Goal: Information Seeking & Learning: Learn about a topic

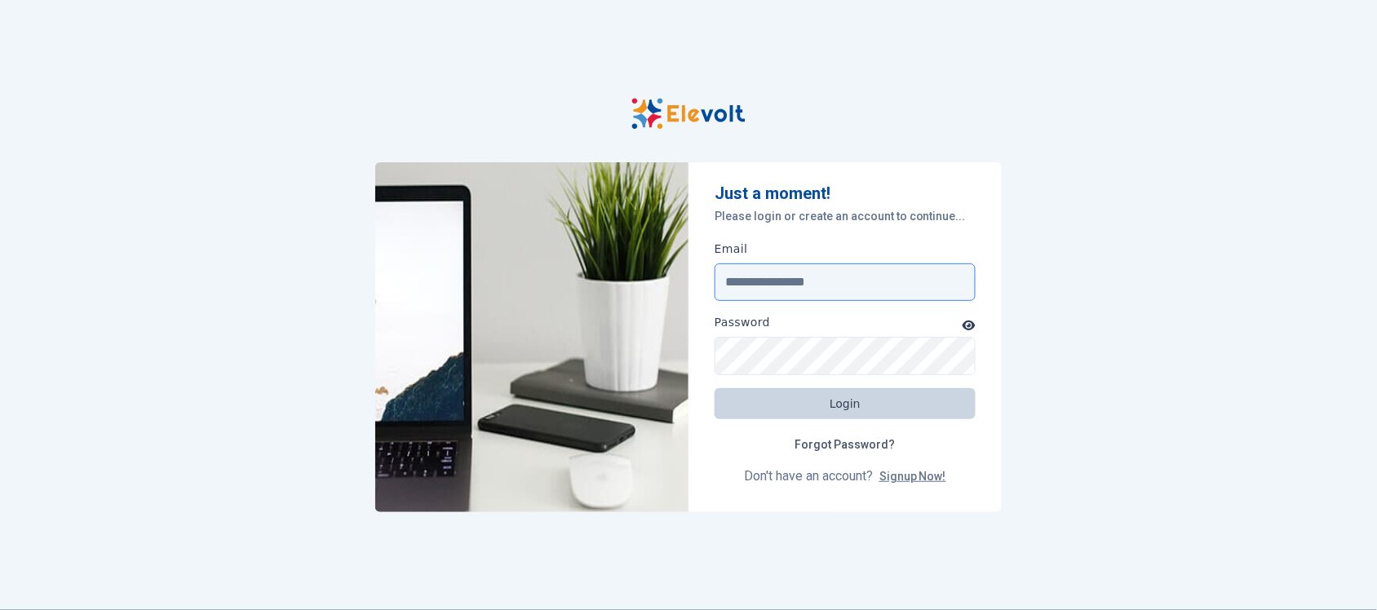
type input "**********"
click at [848, 401] on button "Login" at bounding box center [845, 403] width 261 height 31
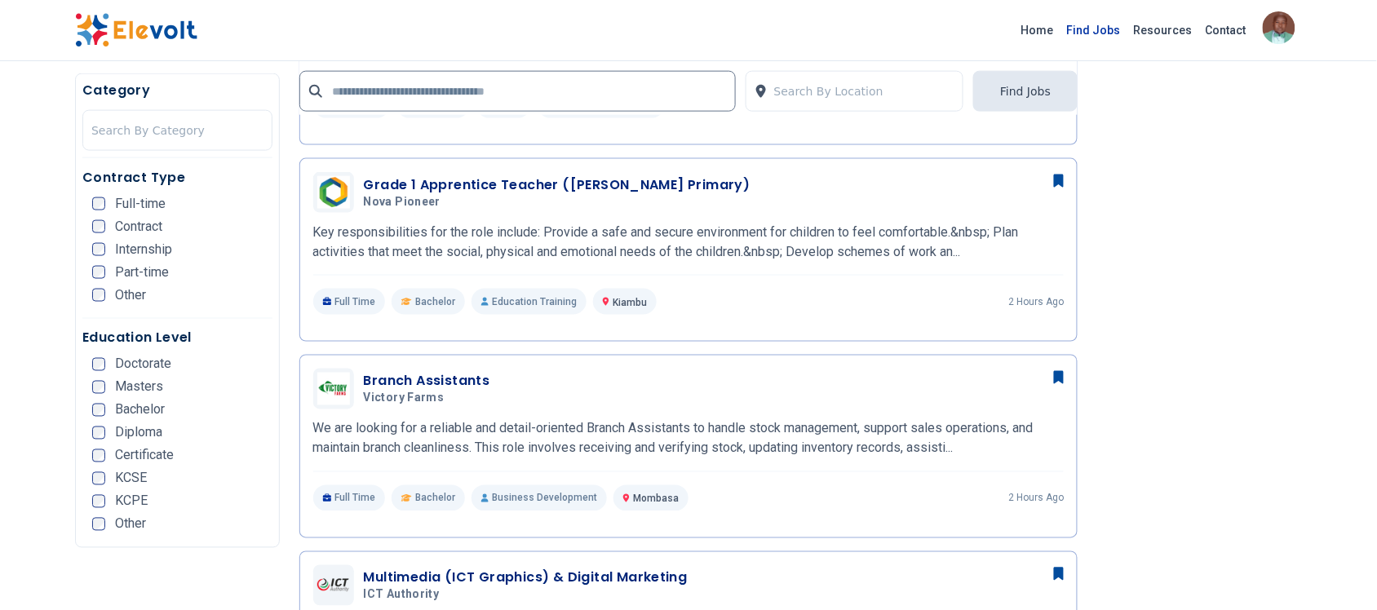
scroll to position [612, 0]
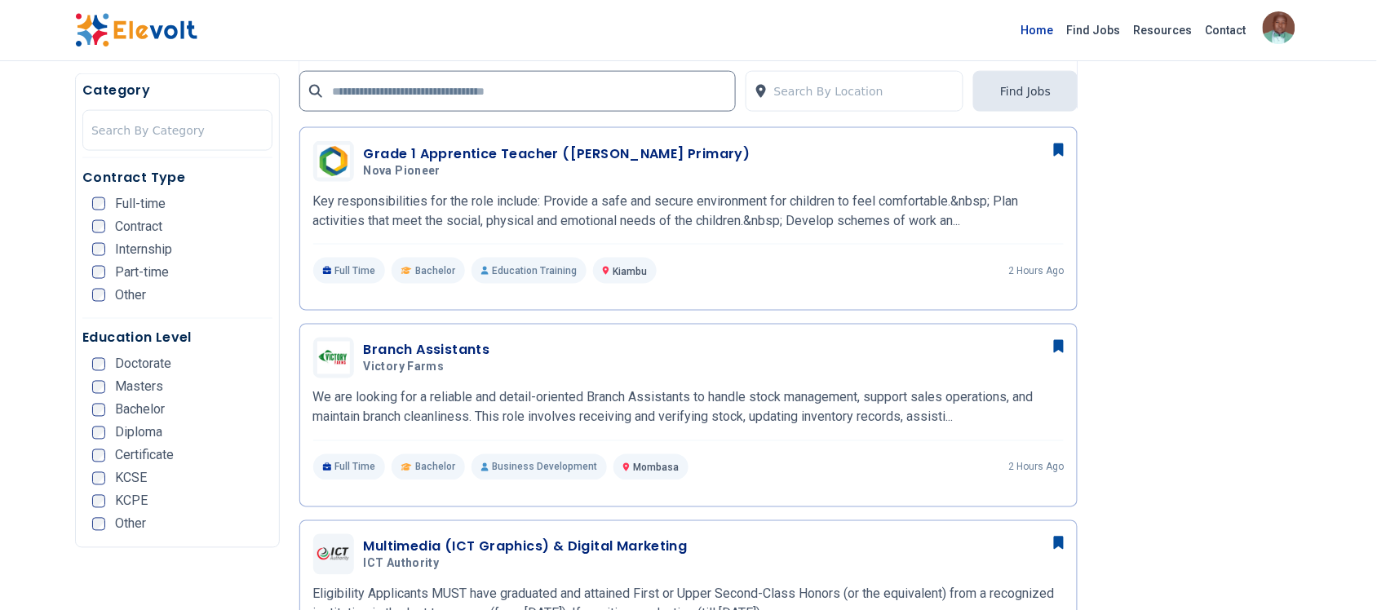
click at [1060, 27] on link "Home" at bounding box center [1038, 30] width 46 height 26
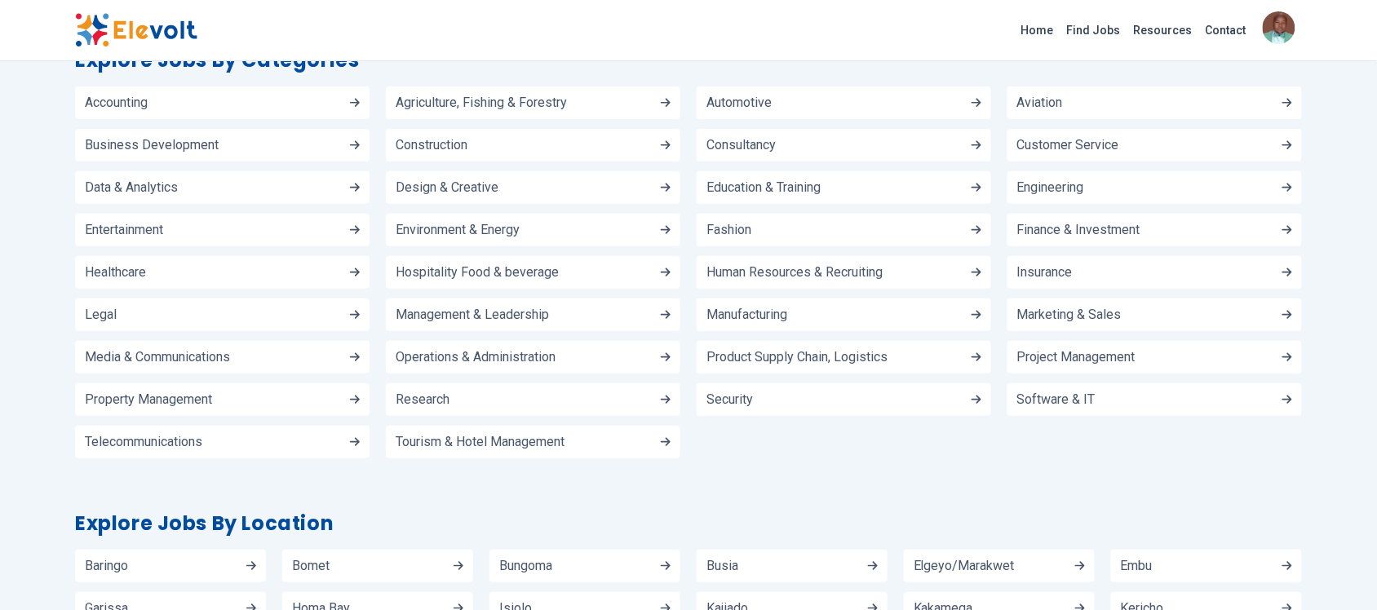
scroll to position [1650, 0]
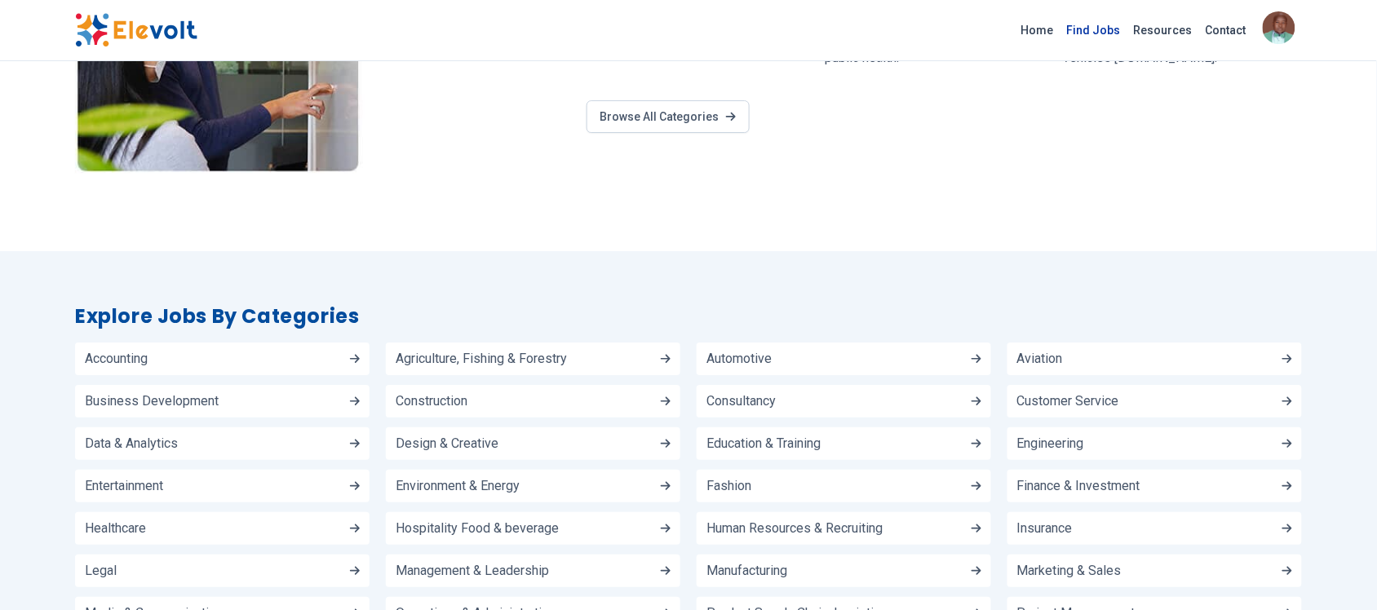
click at [1090, 31] on link "Find Jobs" at bounding box center [1093, 30] width 67 height 26
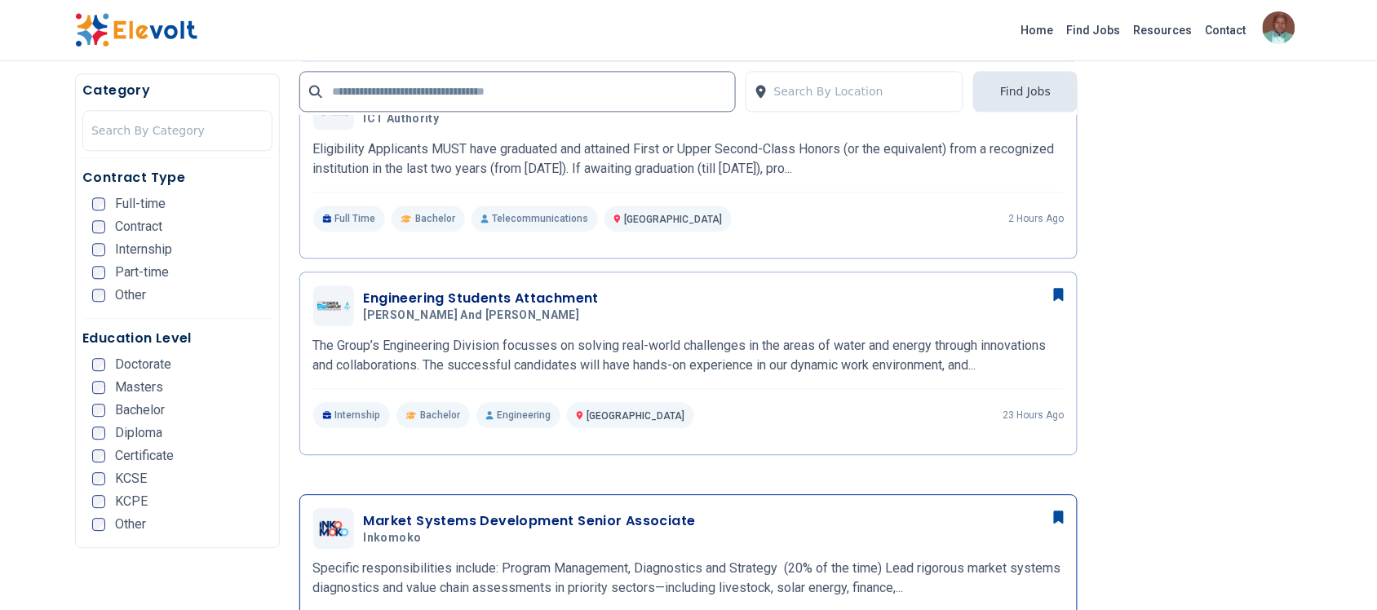
scroll to position [1020, 0]
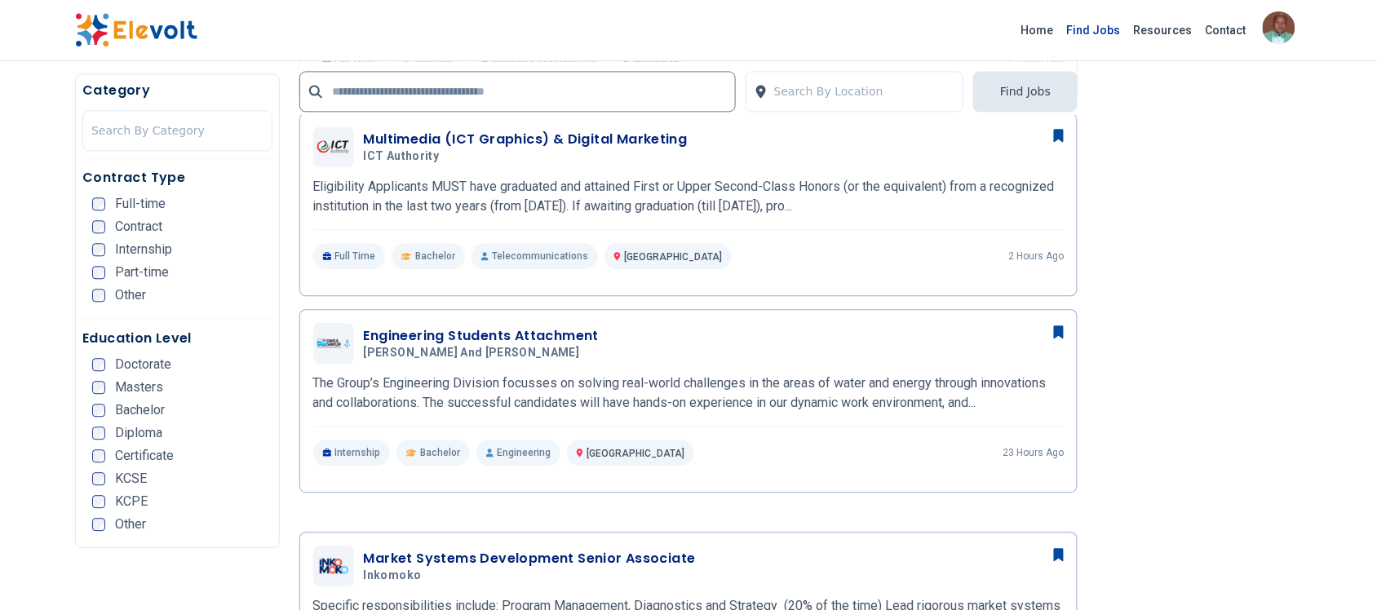
click at [1097, 34] on link "Find Jobs" at bounding box center [1093, 30] width 67 height 26
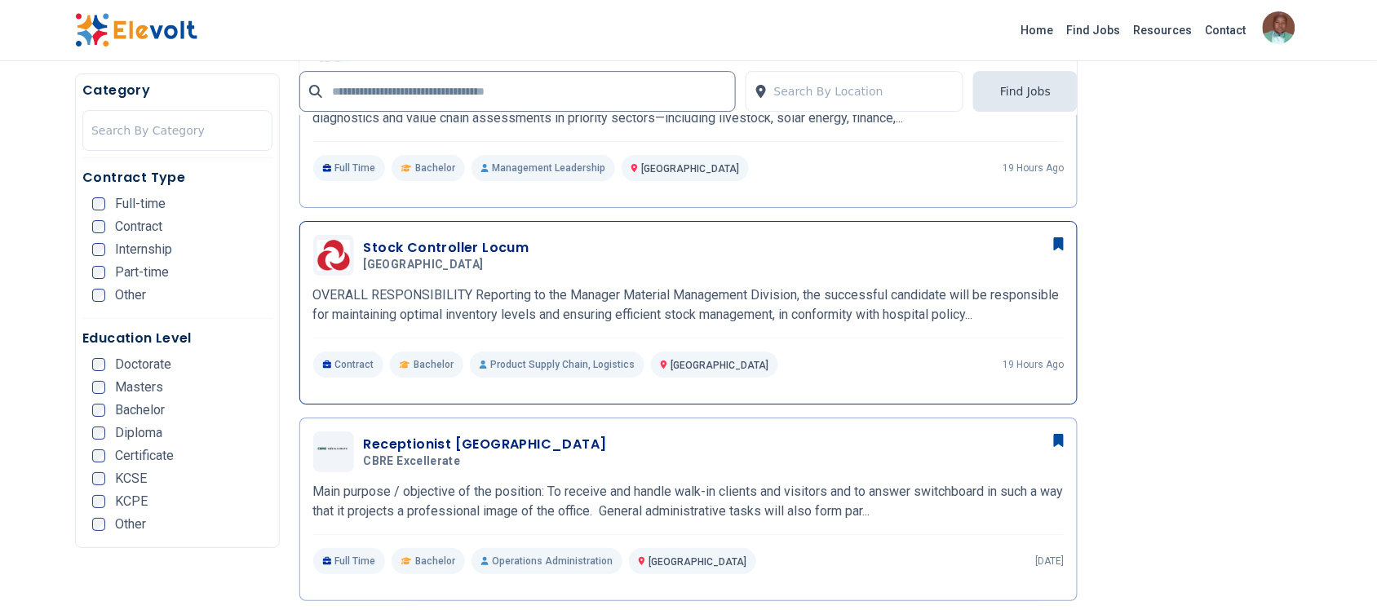
scroll to position [1529, 0]
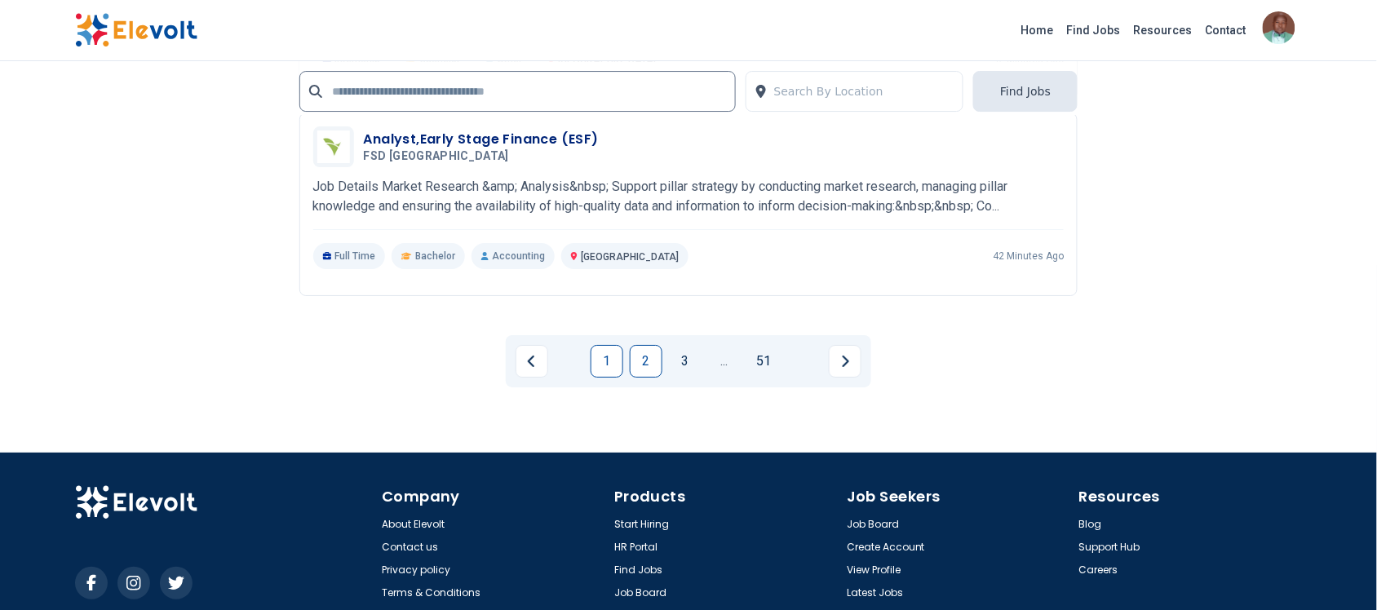
click at [649, 368] on link "2" at bounding box center [646, 361] width 33 height 33
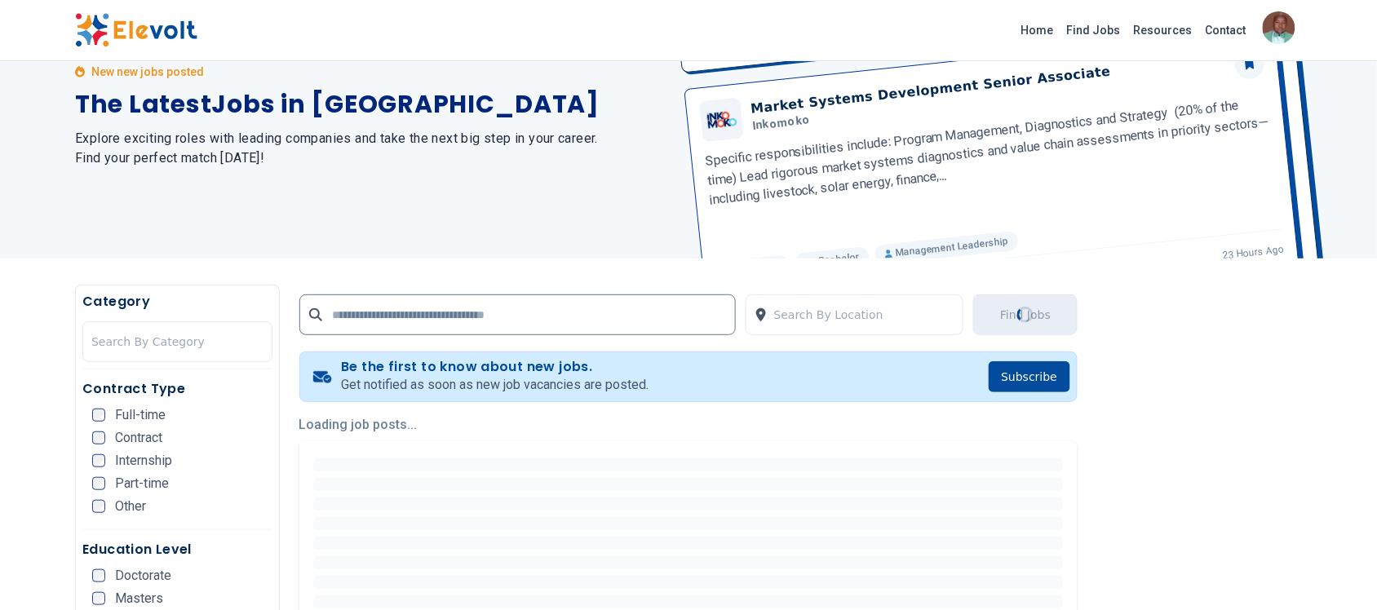
scroll to position [0, 0]
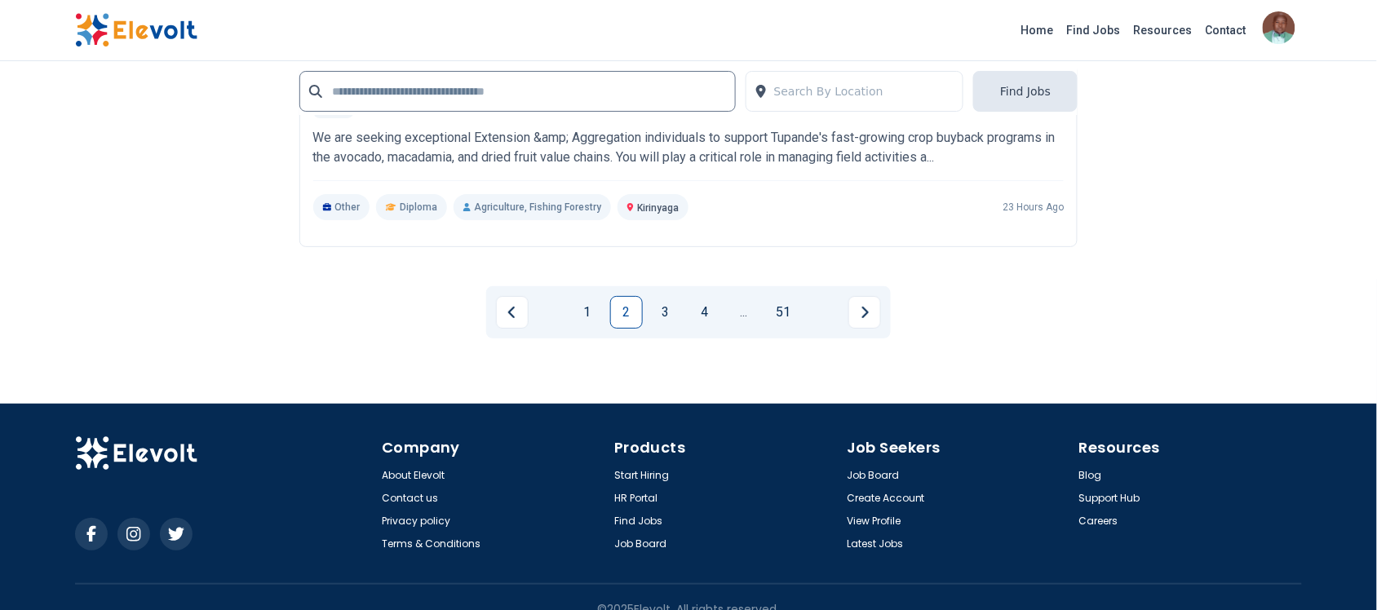
scroll to position [3684, 0]
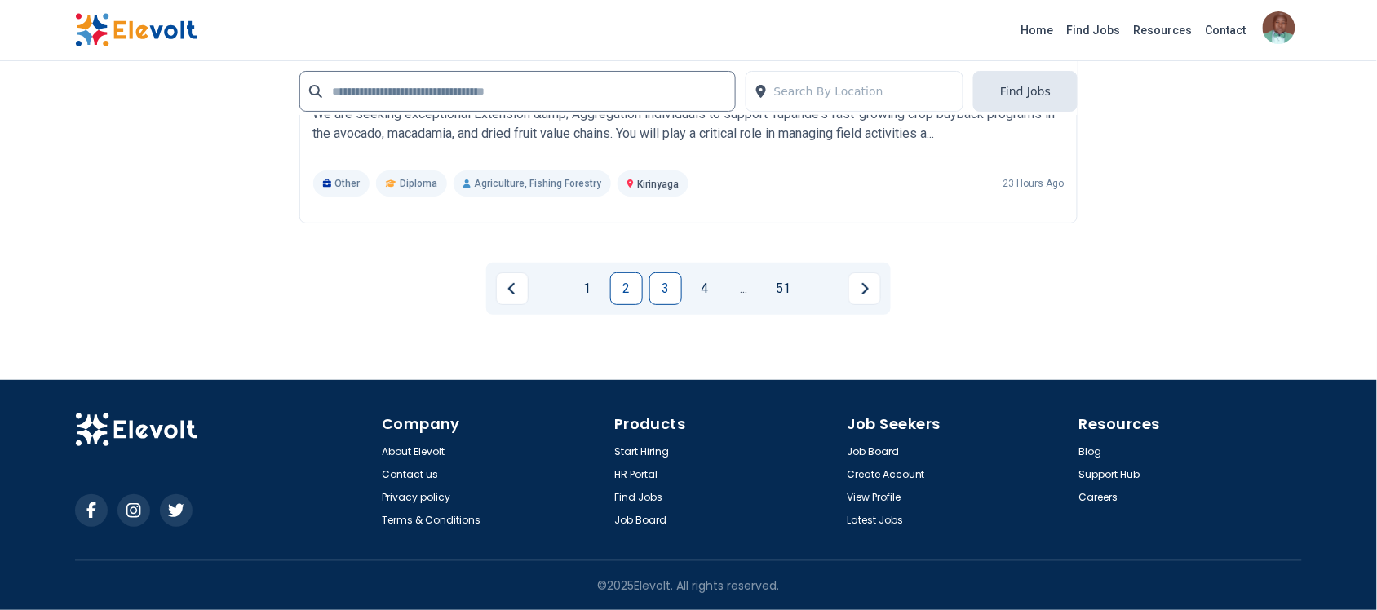
click at [666, 294] on link "3" at bounding box center [665, 288] width 33 height 33
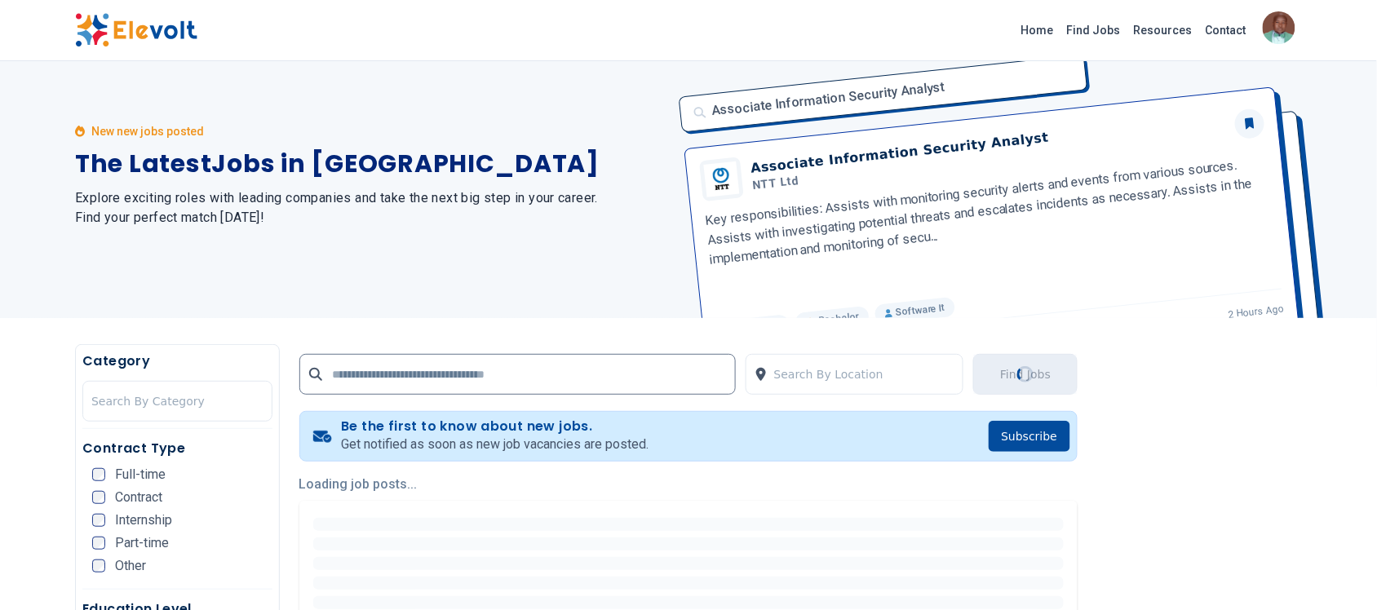
scroll to position [306, 0]
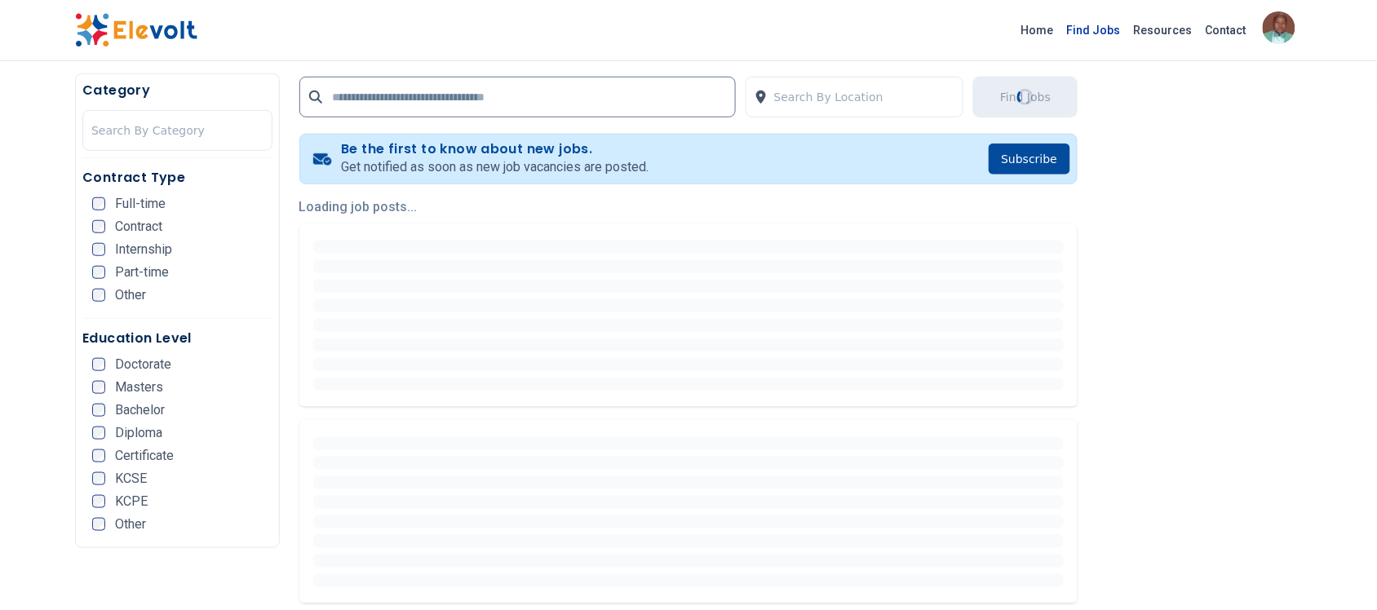
click at [1091, 25] on link "Find Jobs" at bounding box center [1093, 30] width 67 height 26
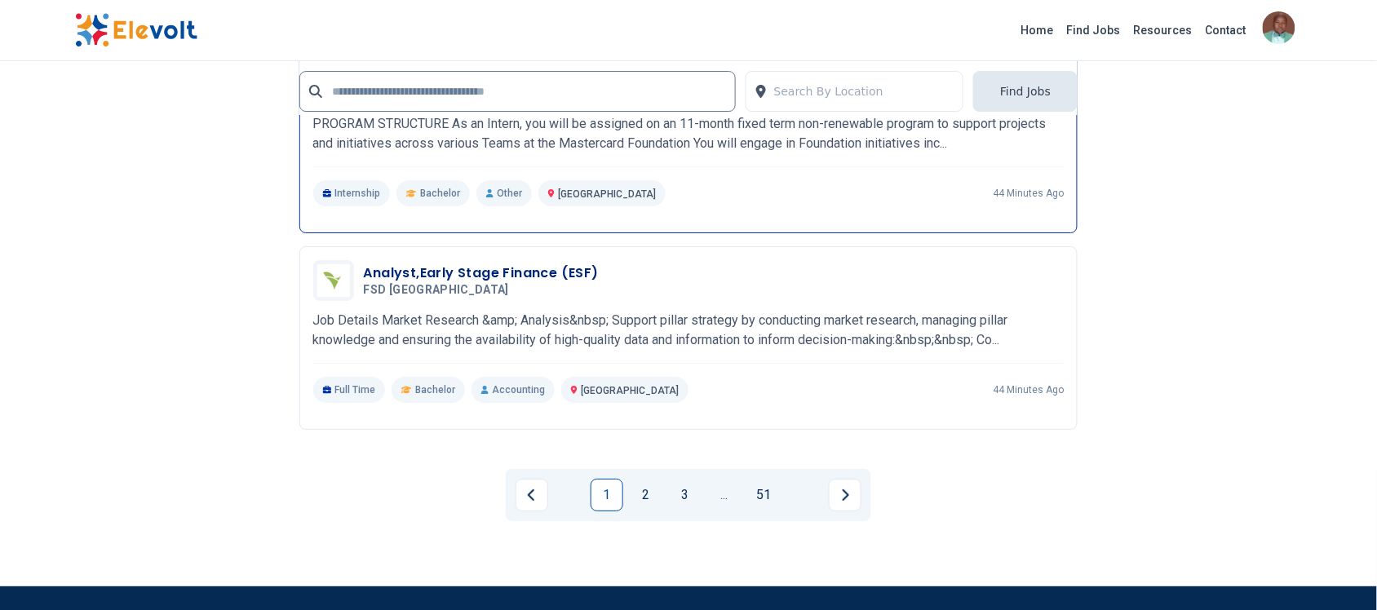
scroll to position [3467, 0]
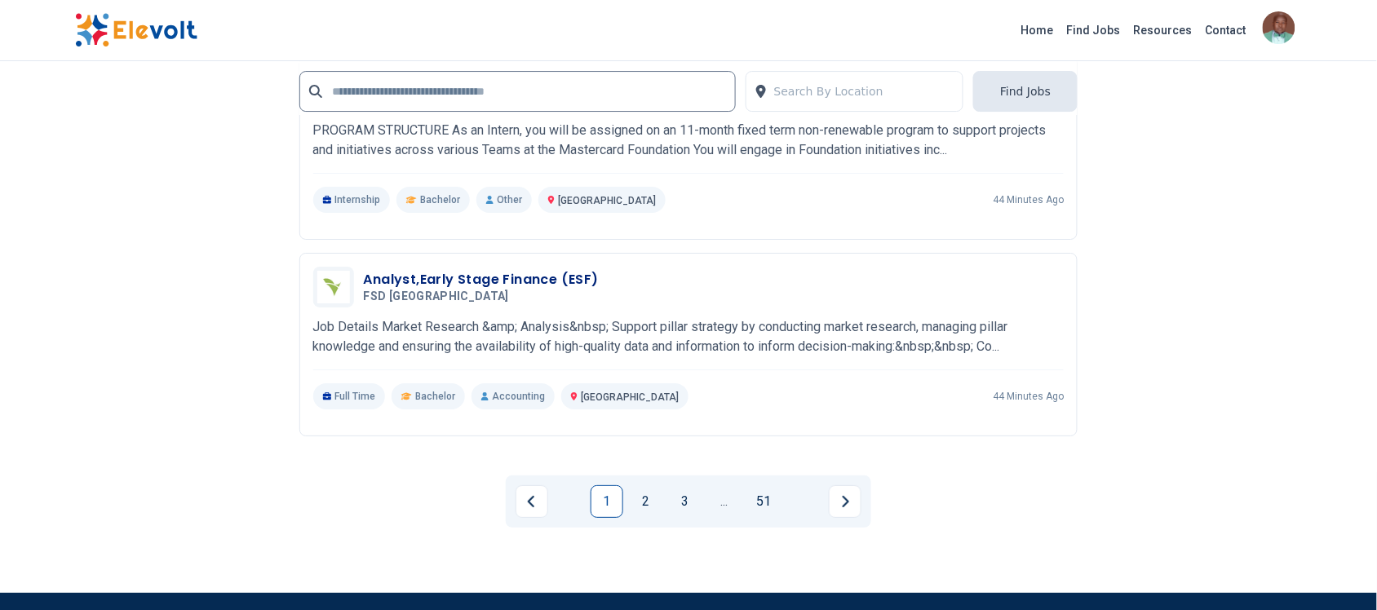
click at [646, 500] on link "2" at bounding box center [646, 501] width 33 height 33
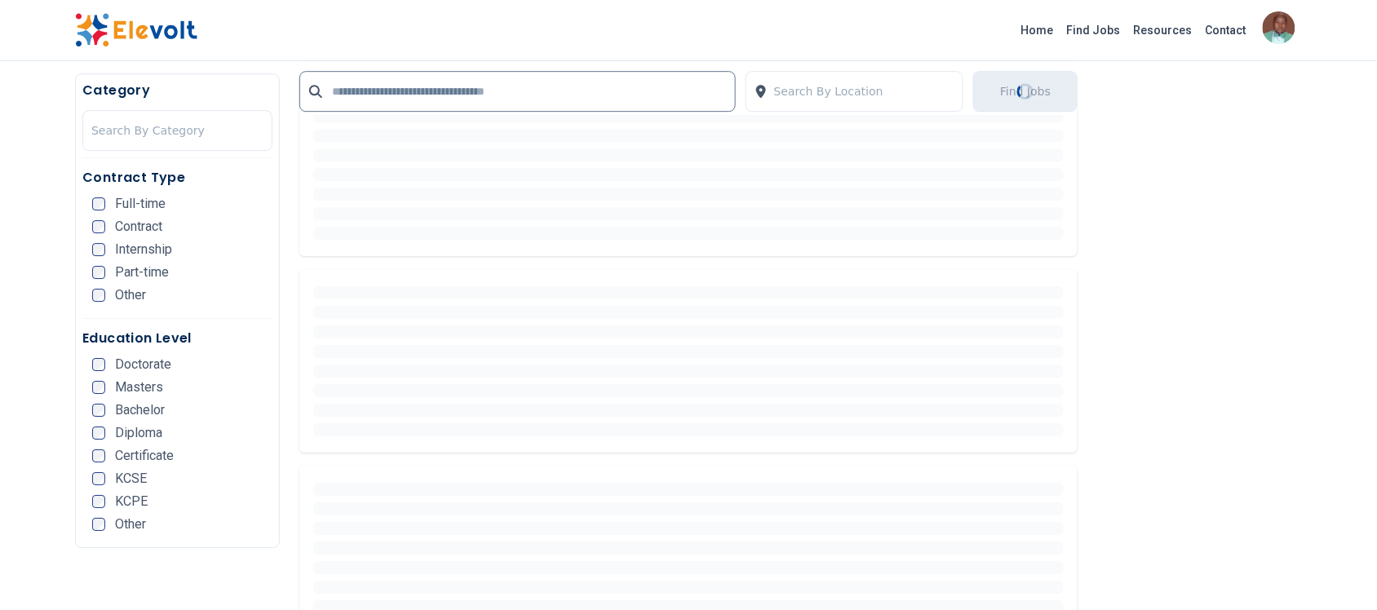
scroll to position [0, 0]
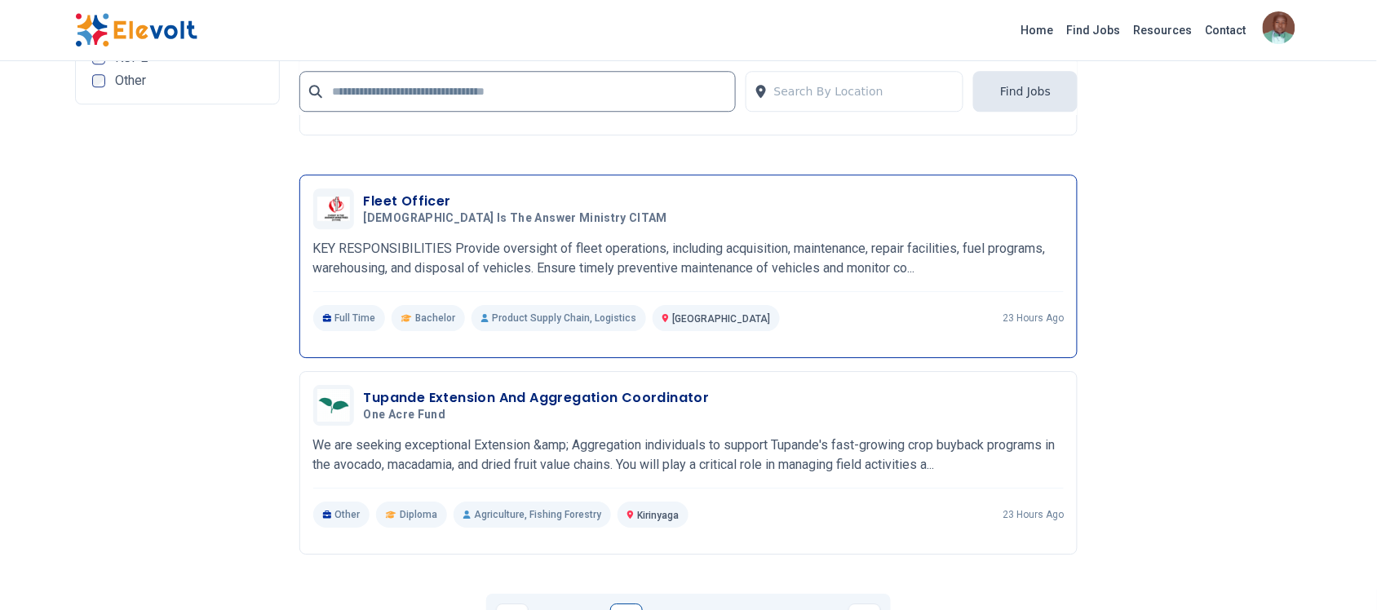
scroll to position [3161, 0]
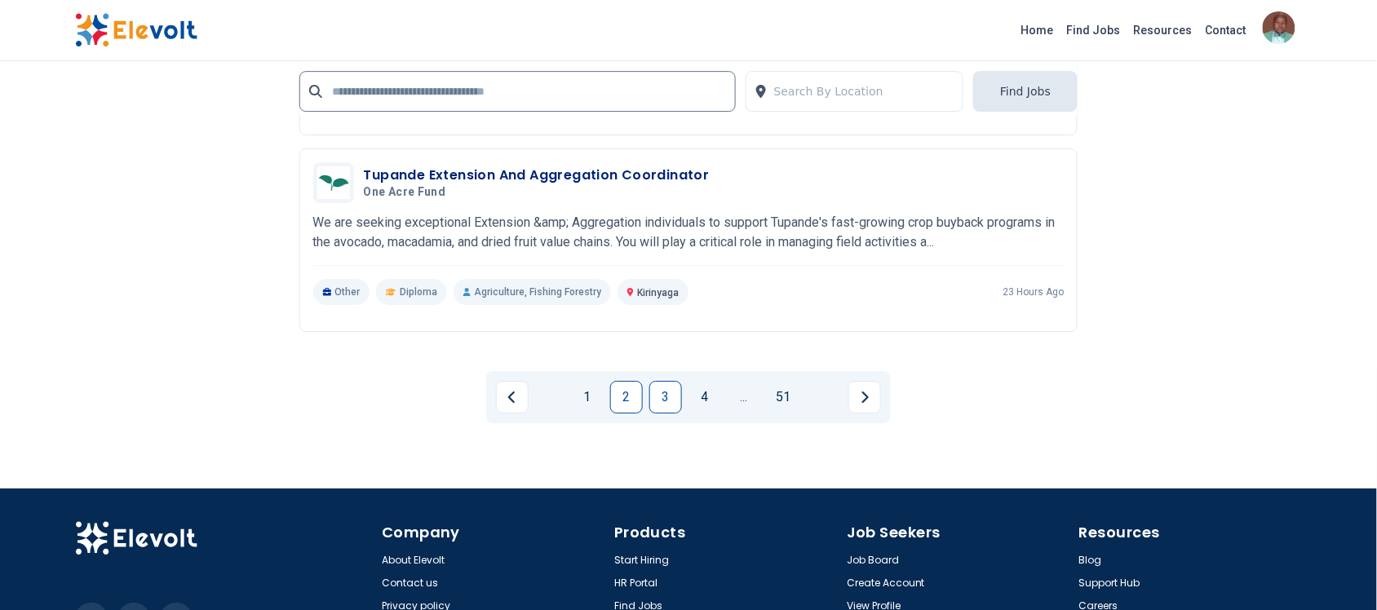
click at [675, 400] on link "3" at bounding box center [665, 397] width 33 height 33
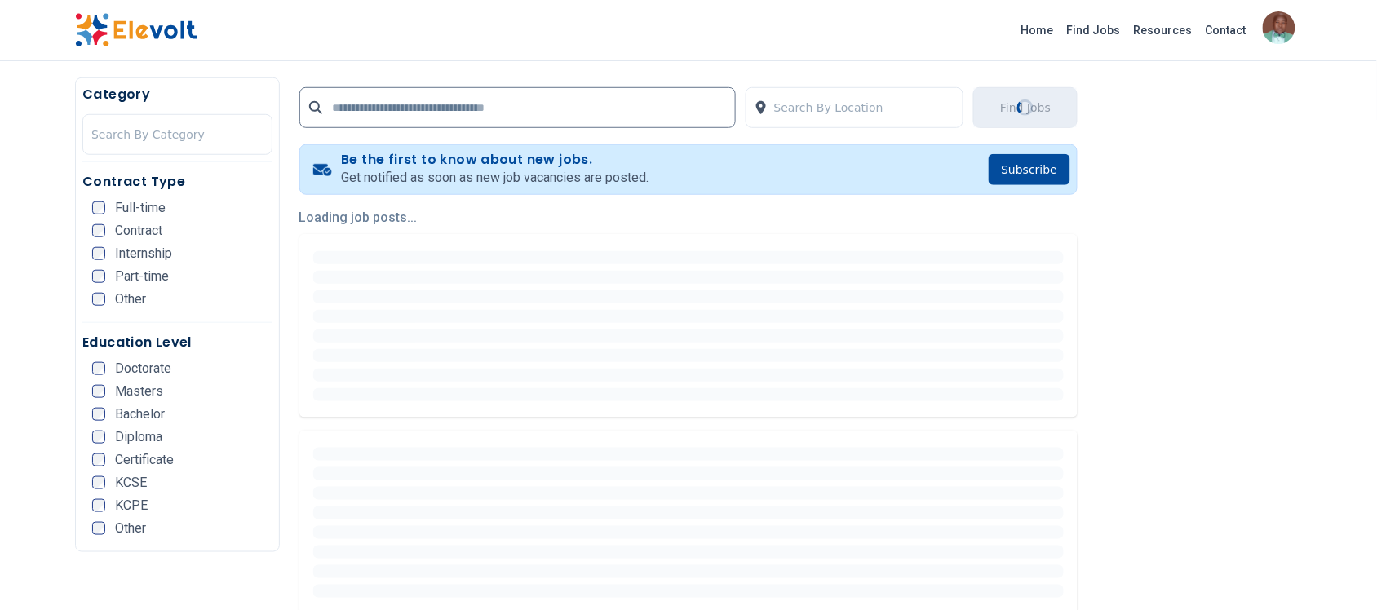
scroll to position [0, 0]
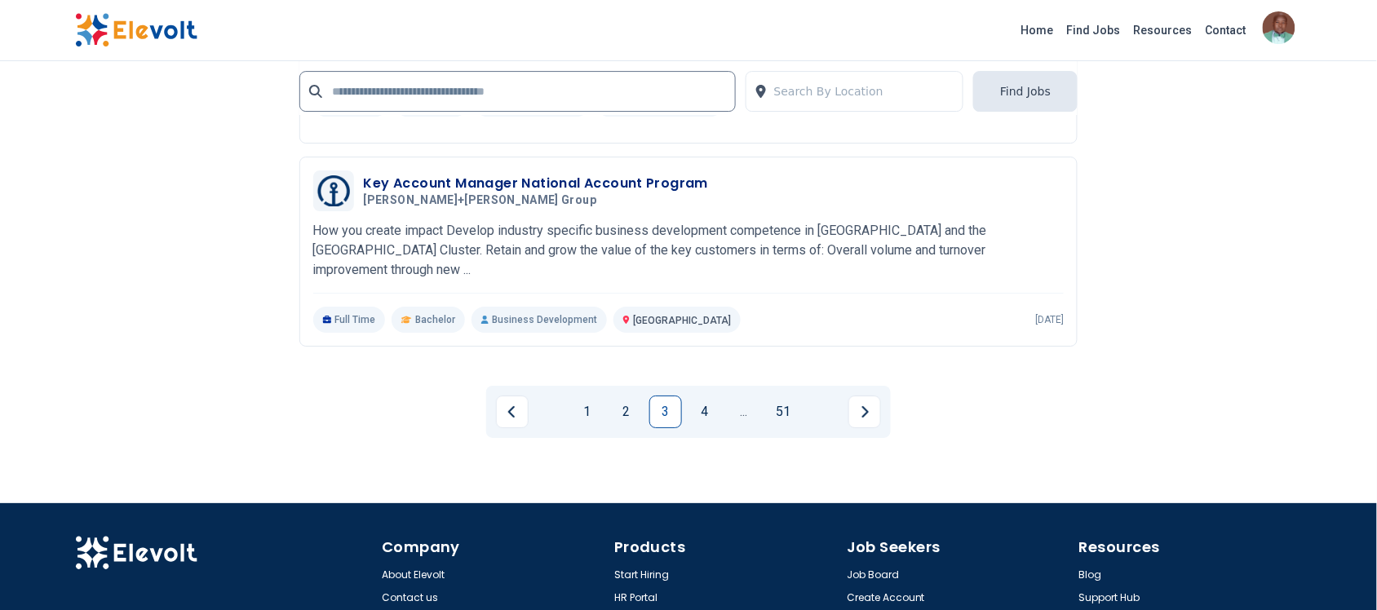
scroll to position [3438, 0]
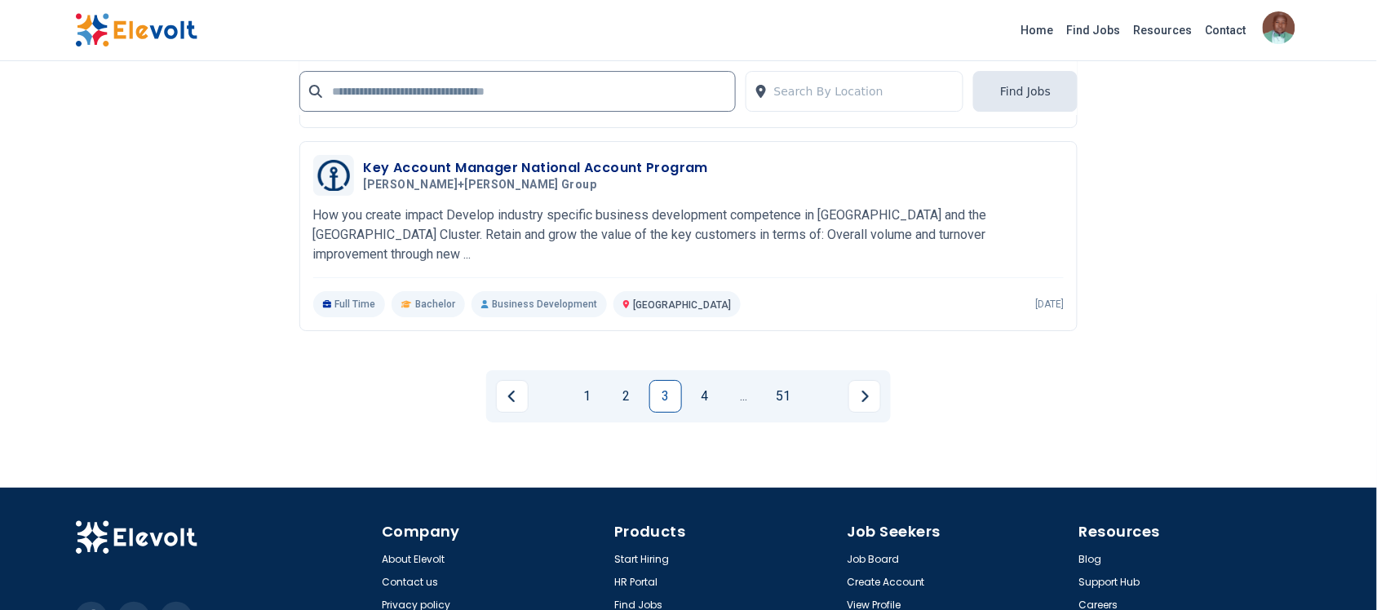
click at [708, 394] on link "4" at bounding box center [704, 396] width 33 height 33
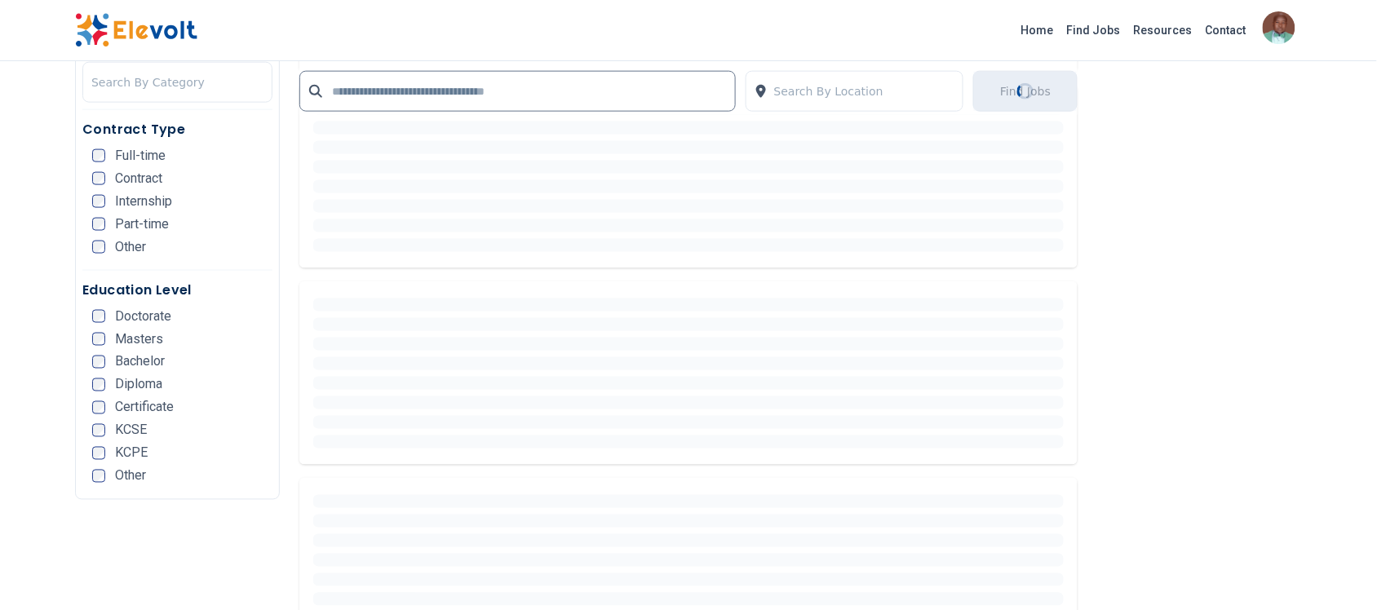
scroll to position [1440, 0]
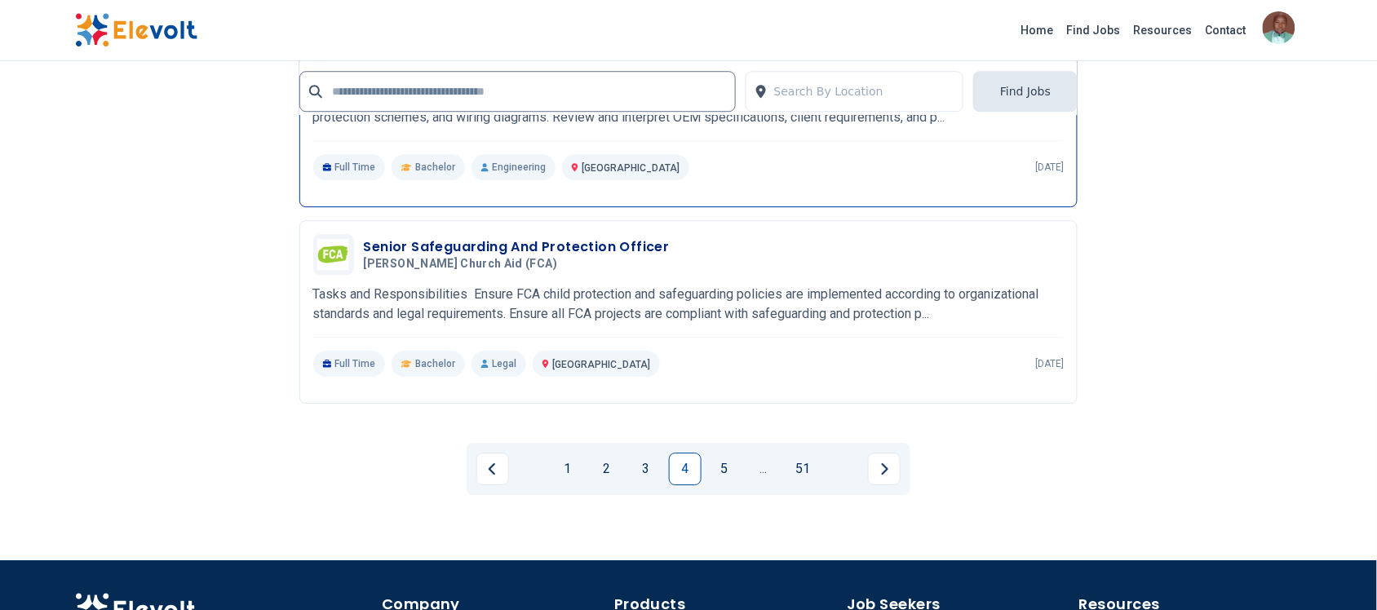
scroll to position [3161, 0]
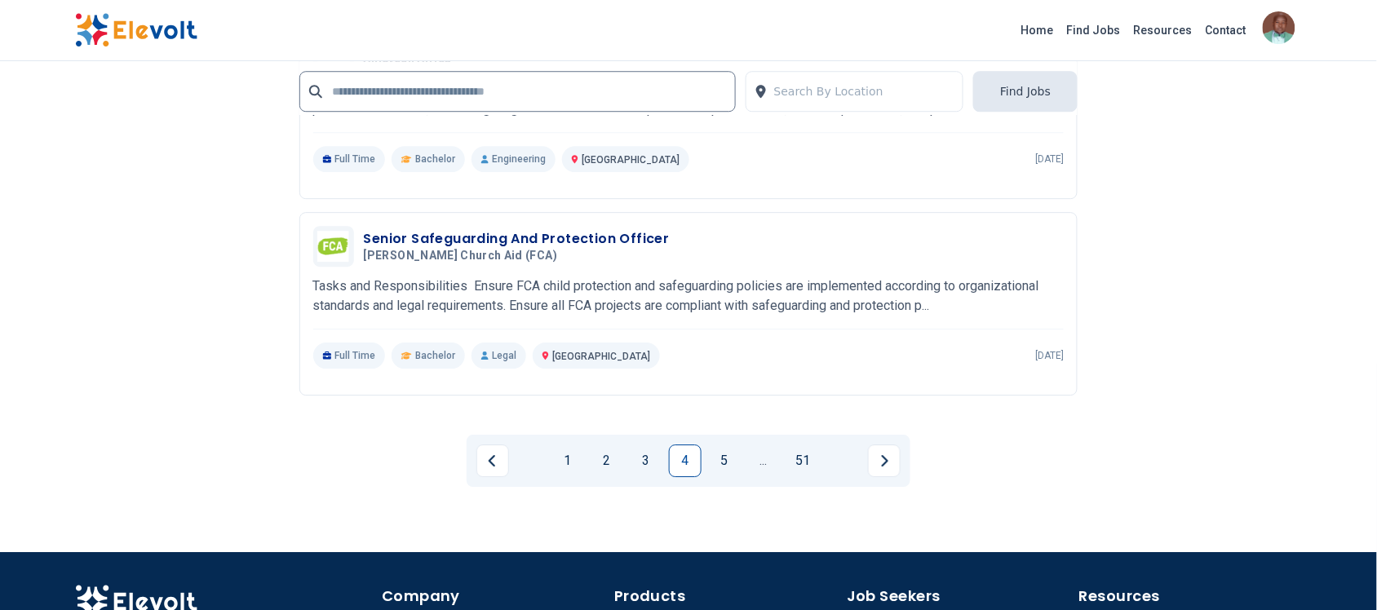
click at [718, 457] on link "5" at bounding box center [724, 461] width 33 height 33
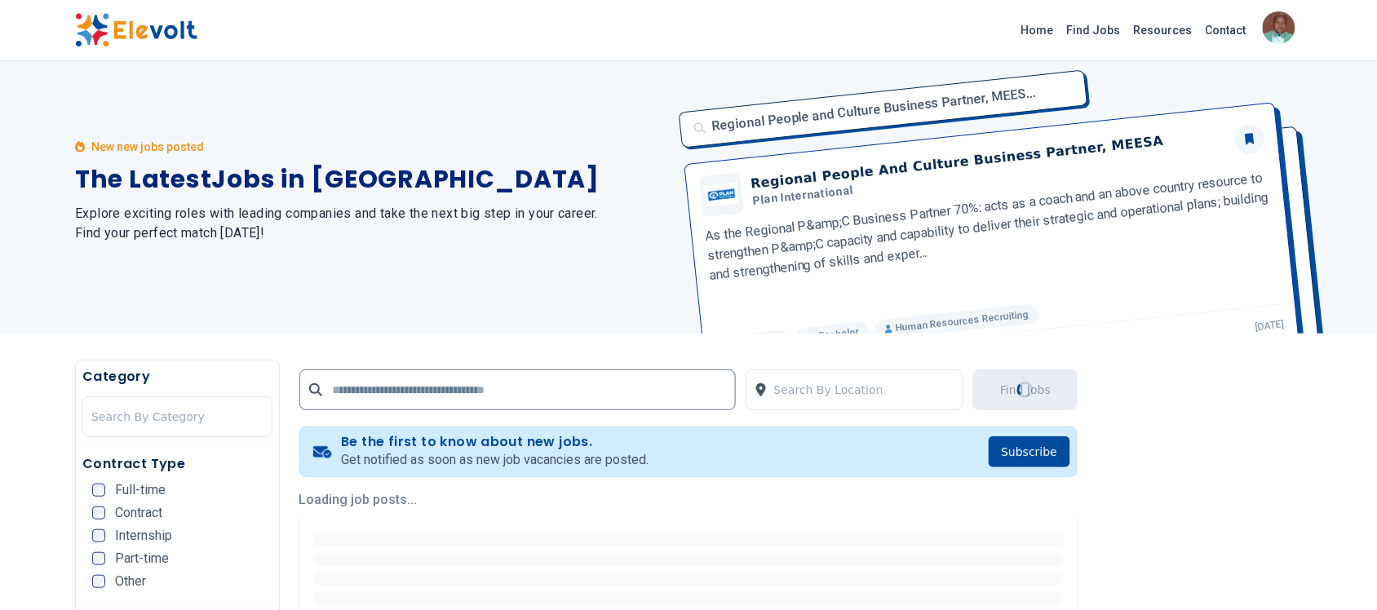
scroll to position [0, 0]
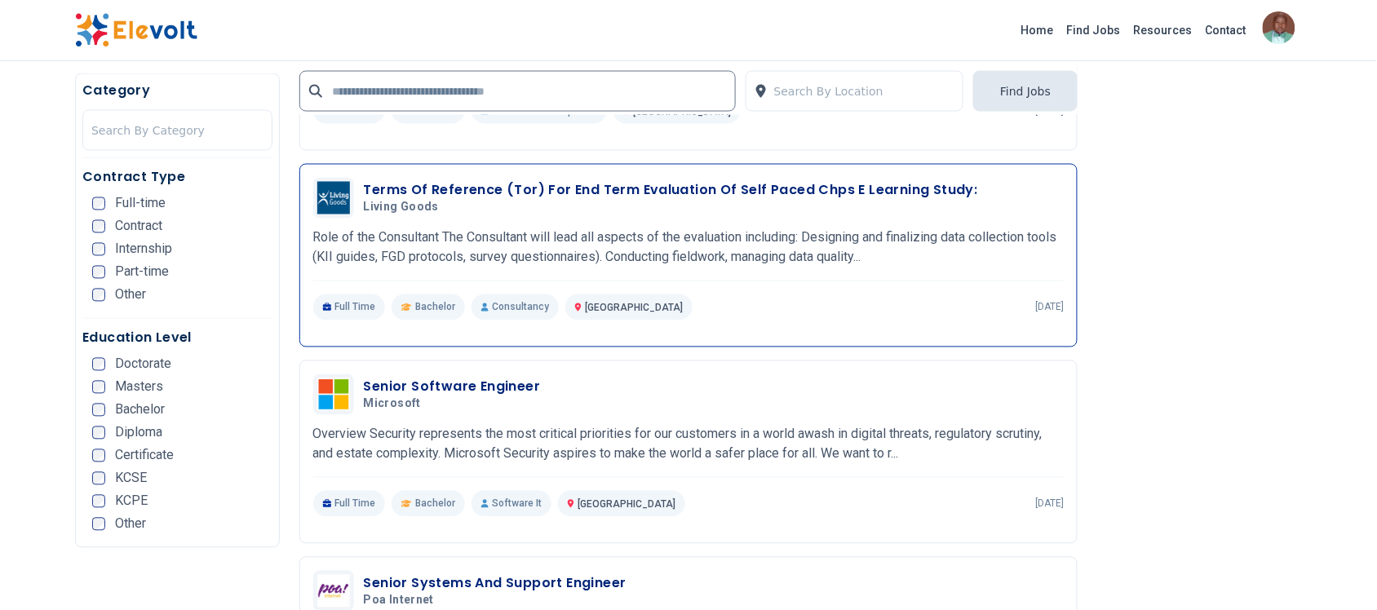
scroll to position [2739, 0]
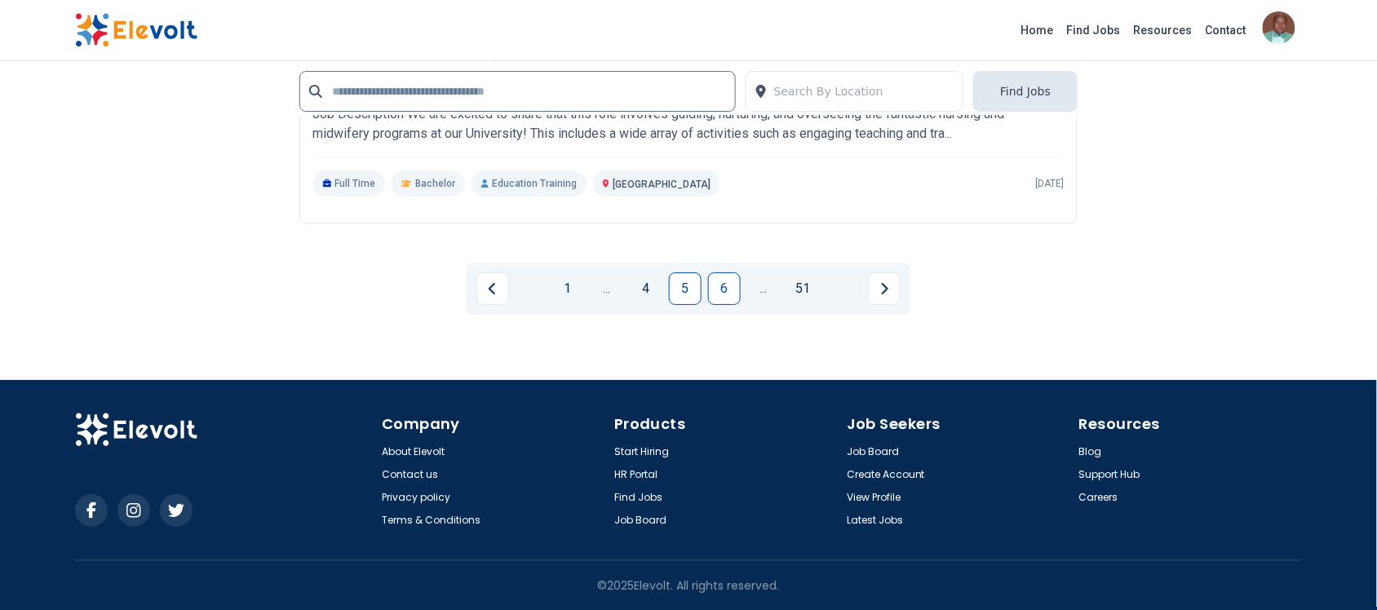
click at [719, 282] on link "6" at bounding box center [724, 288] width 33 height 33
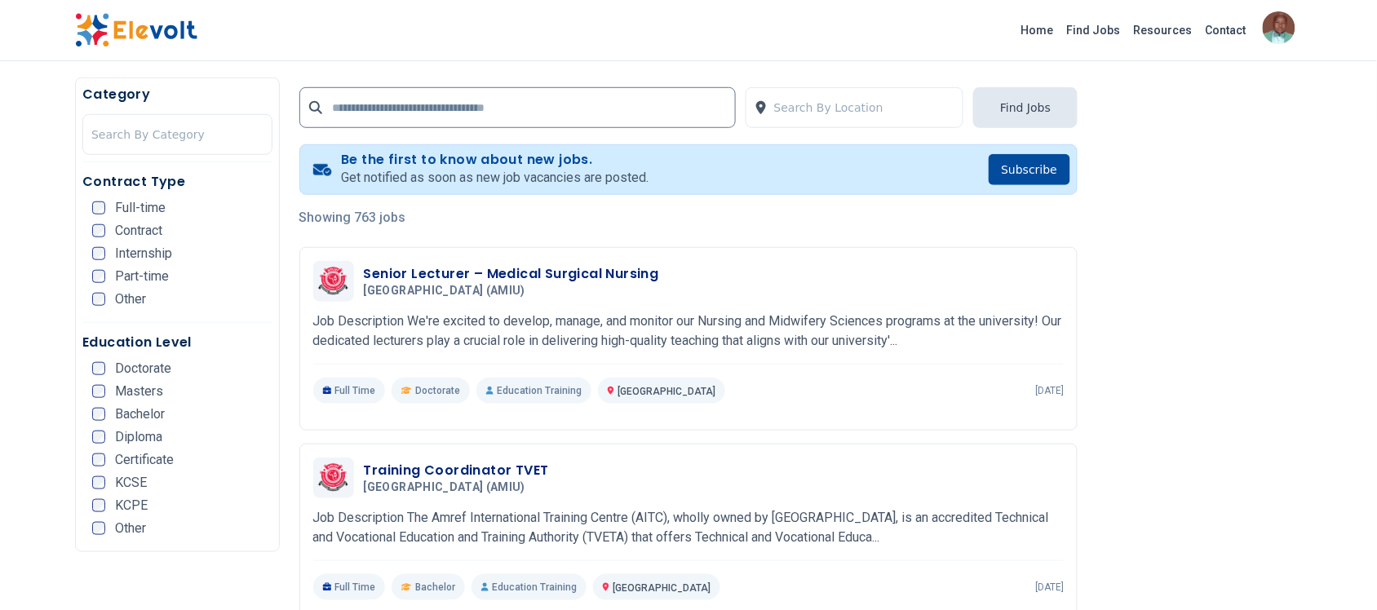
scroll to position [408, 0]
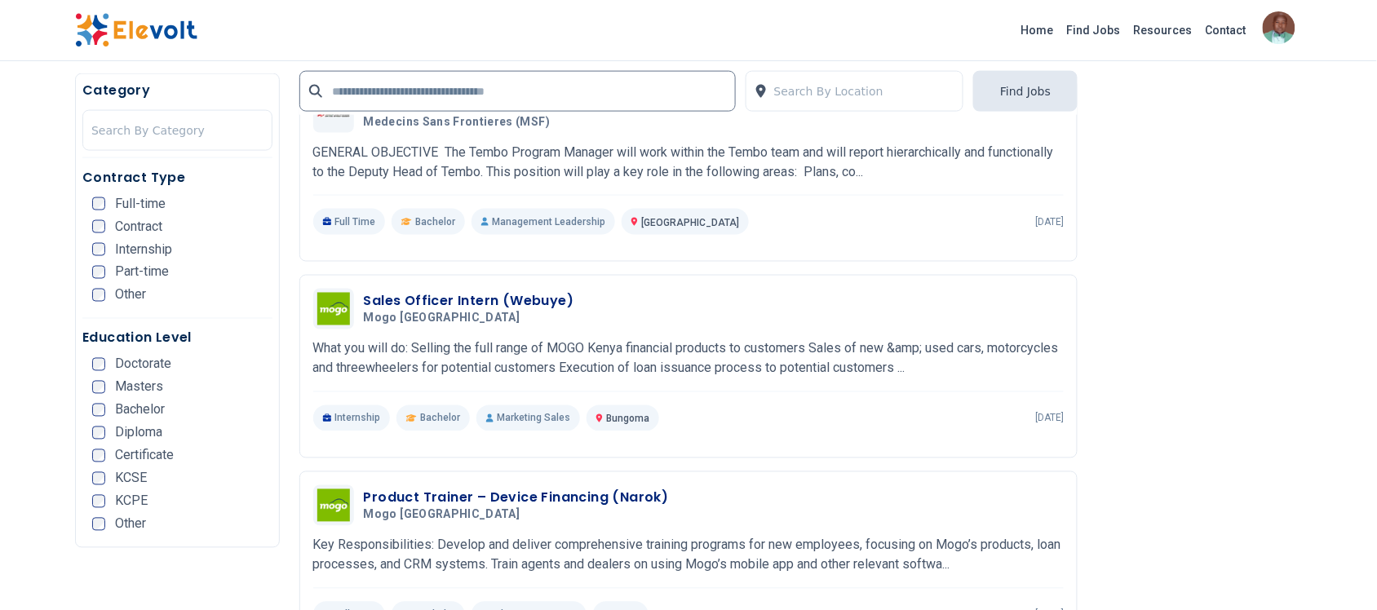
scroll to position [2447, 0]
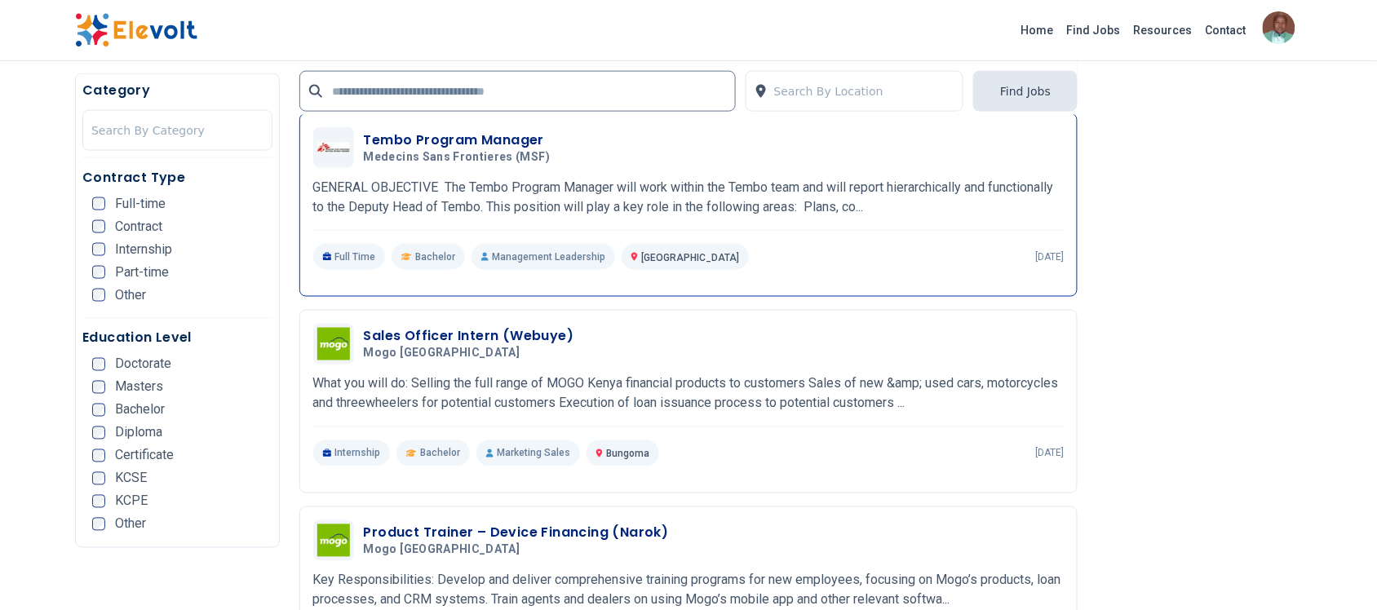
click at [453, 148] on h3 "Tembo Program Manager" at bounding box center [460, 141] width 193 height 20
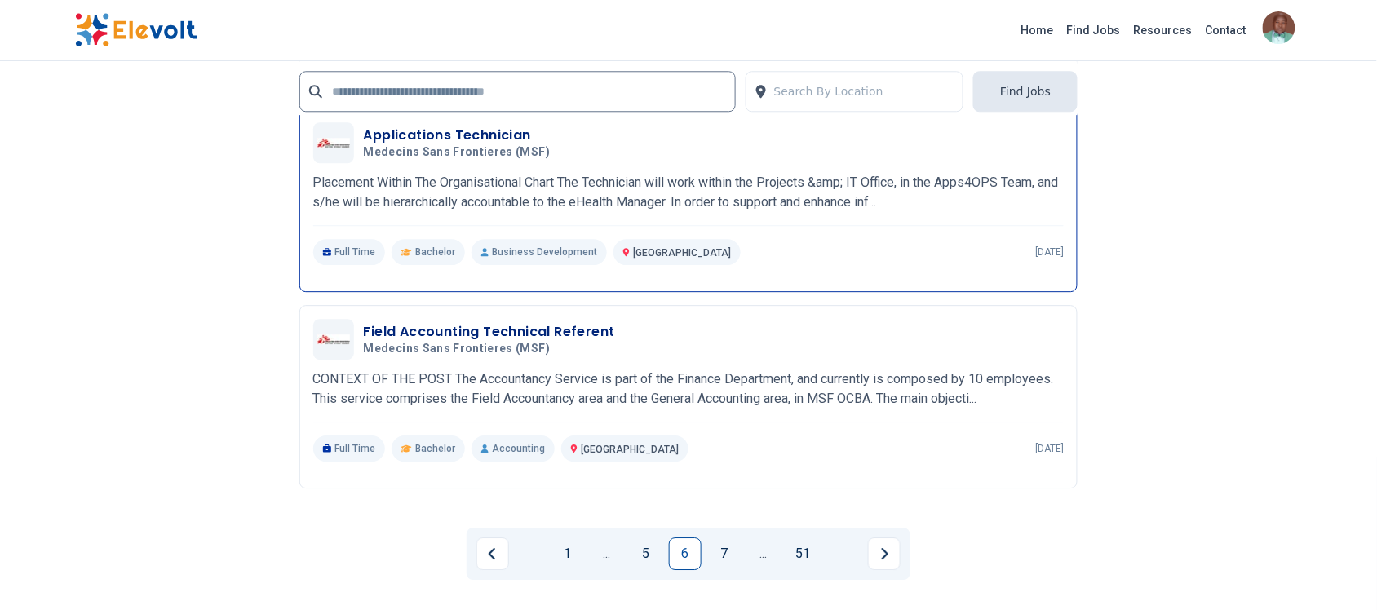
scroll to position [3333, 0]
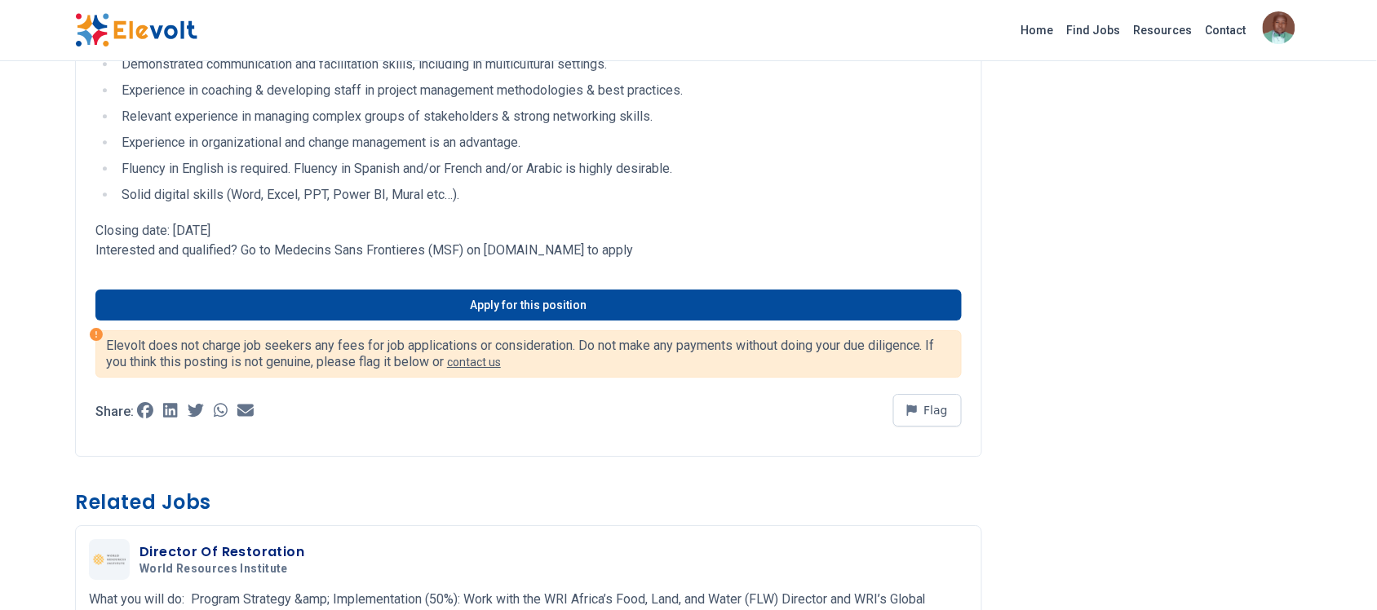
scroll to position [1529, 0]
